Goal: Task Accomplishment & Management: Manage account settings

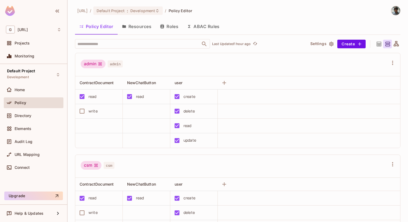
click at [398, 11] on img at bounding box center [395, 10] width 9 height 9
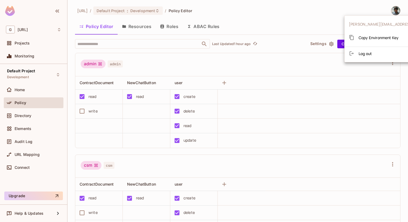
click at [353, 39] on icon at bounding box center [351, 37] width 4 height 5
click at [297, 8] on div at bounding box center [204, 111] width 408 height 222
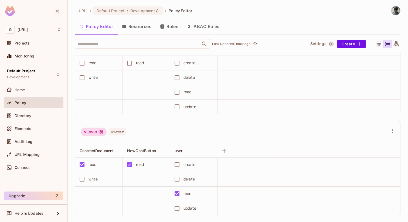
scroll to position [548, 0]
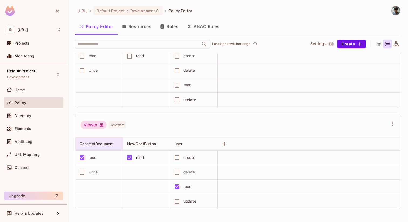
click at [97, 142] on span "ContractDocument" at bounding box center [97, 143] width 34 height 5
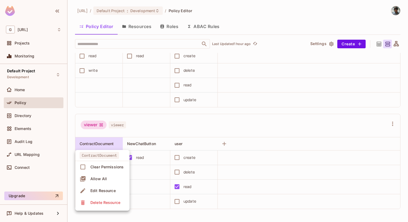
click at [148, 135] on div at bounding box center [204, 111] width 408 height 222
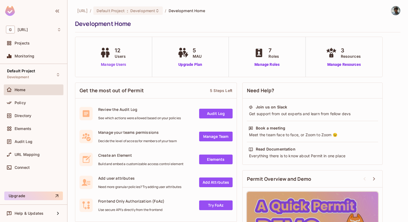
click at [103, 63] on link "Manage Users" at bounding box center [113, 65] width 30 height 6
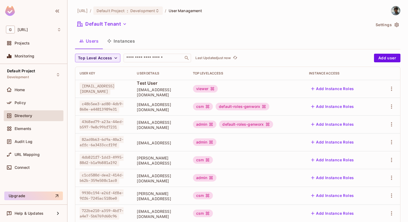
scroll to position [30, 0]
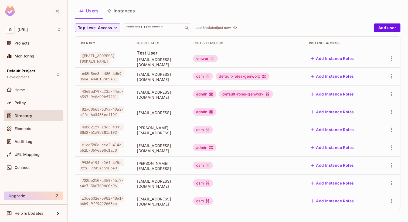
click at [154, 197] on td "[EMAIL_ADDRESS][DOMAIN_NAME]" at bounding box center [160, 201] width 56 height 18
